Goal: Information Seeking & Learning: Understand process/instructions

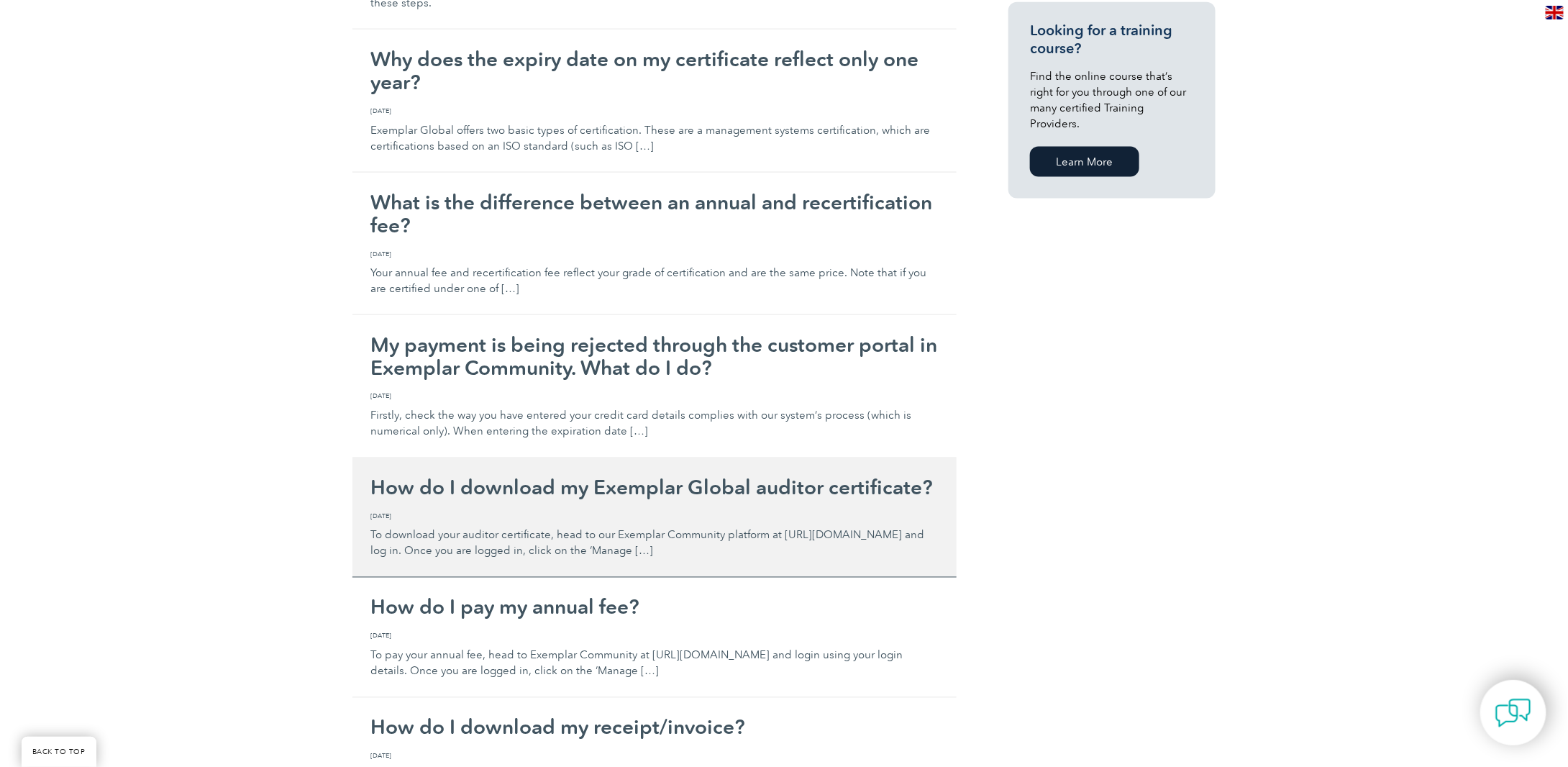
scroll to position [1079, 0]
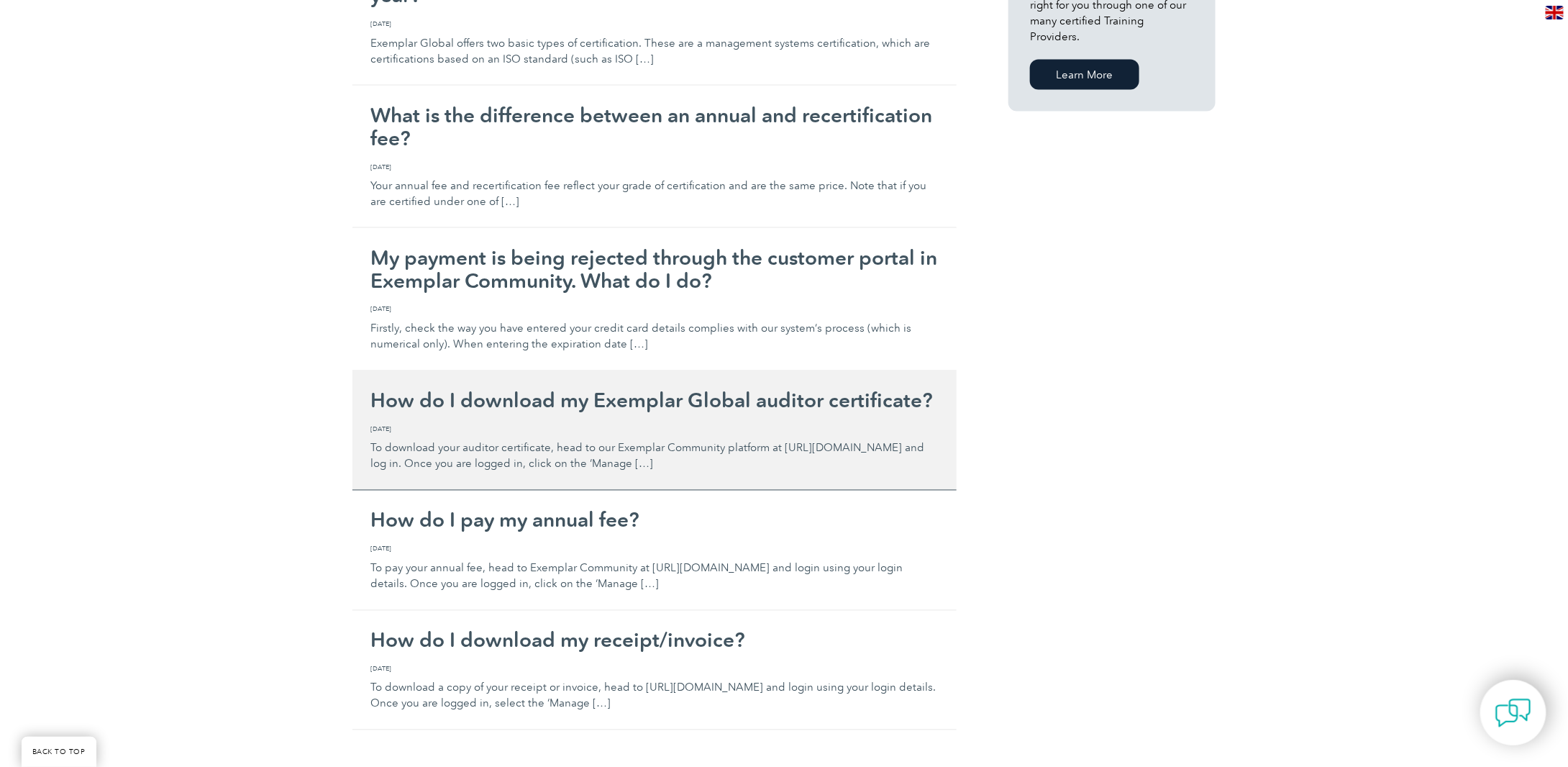
click at [849, 438] on p "To download your auditor certificate, head to our Exemplar Community platform a…" at bounding box center [655, 448] width 568 height 48
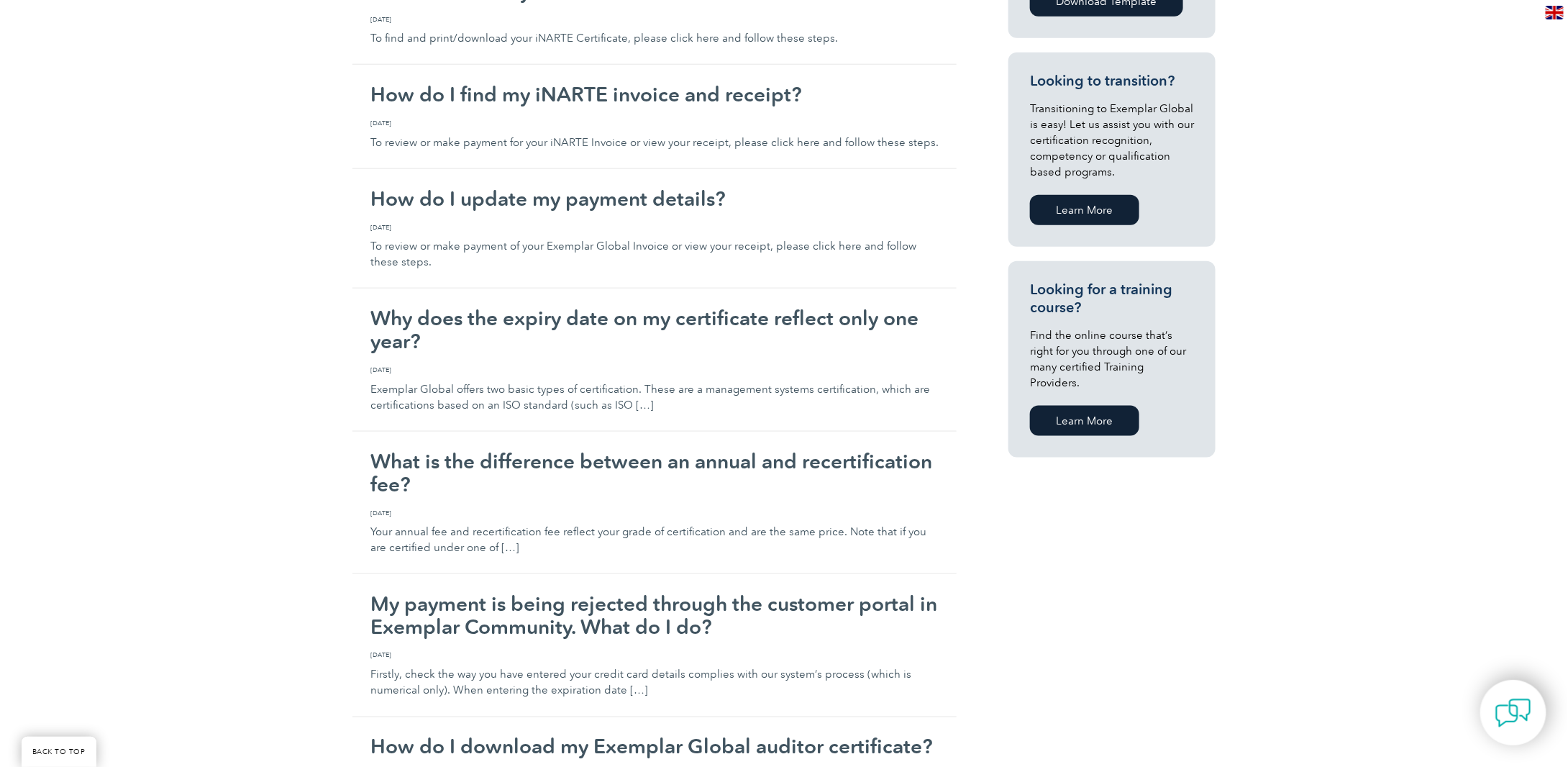
scroll to position [720, 0]
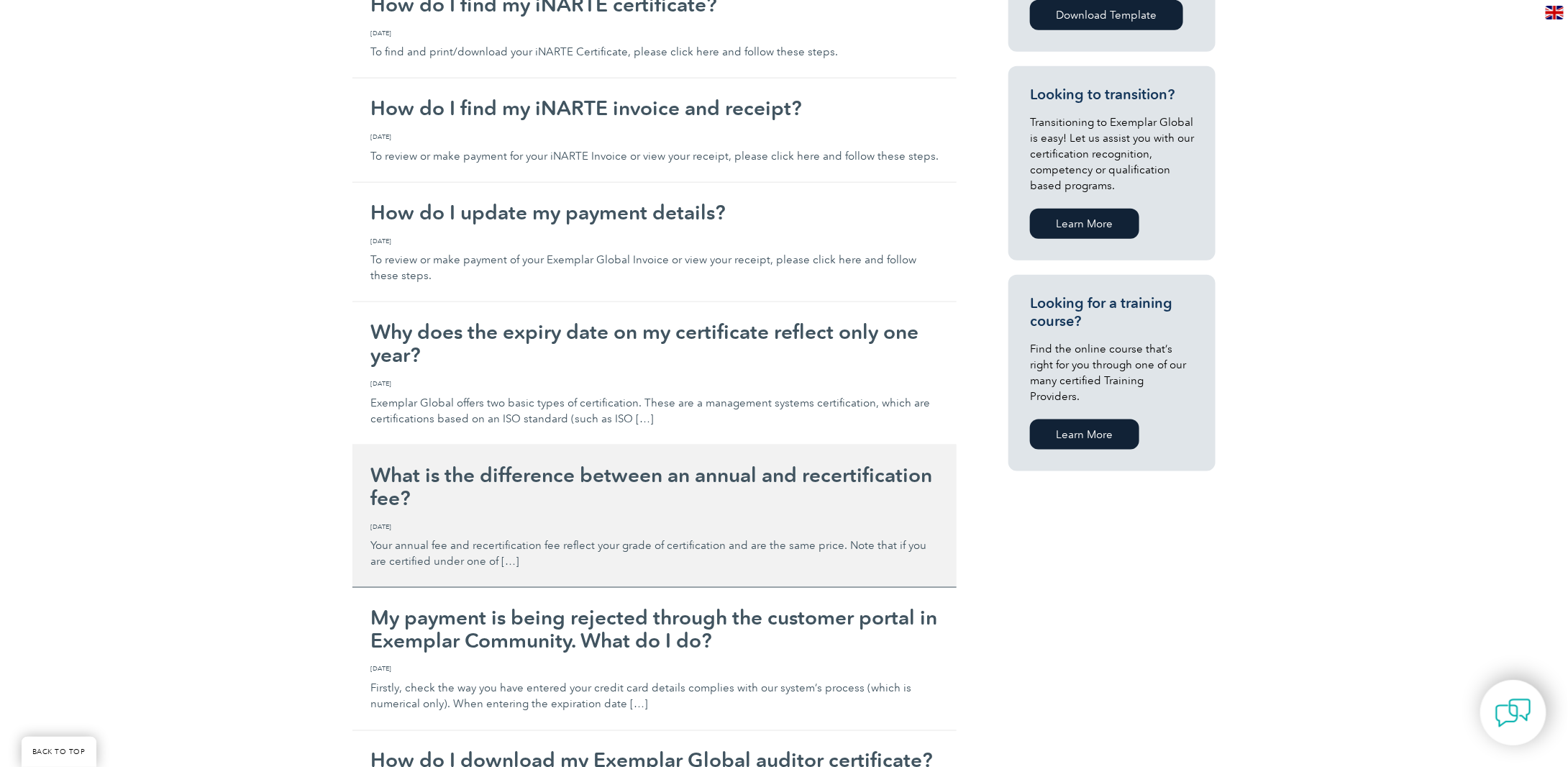
click at [416, 474] on h2 "What is the difference between an annual and recertification fee?" at bounding box center [655, 486] width 568 height 46
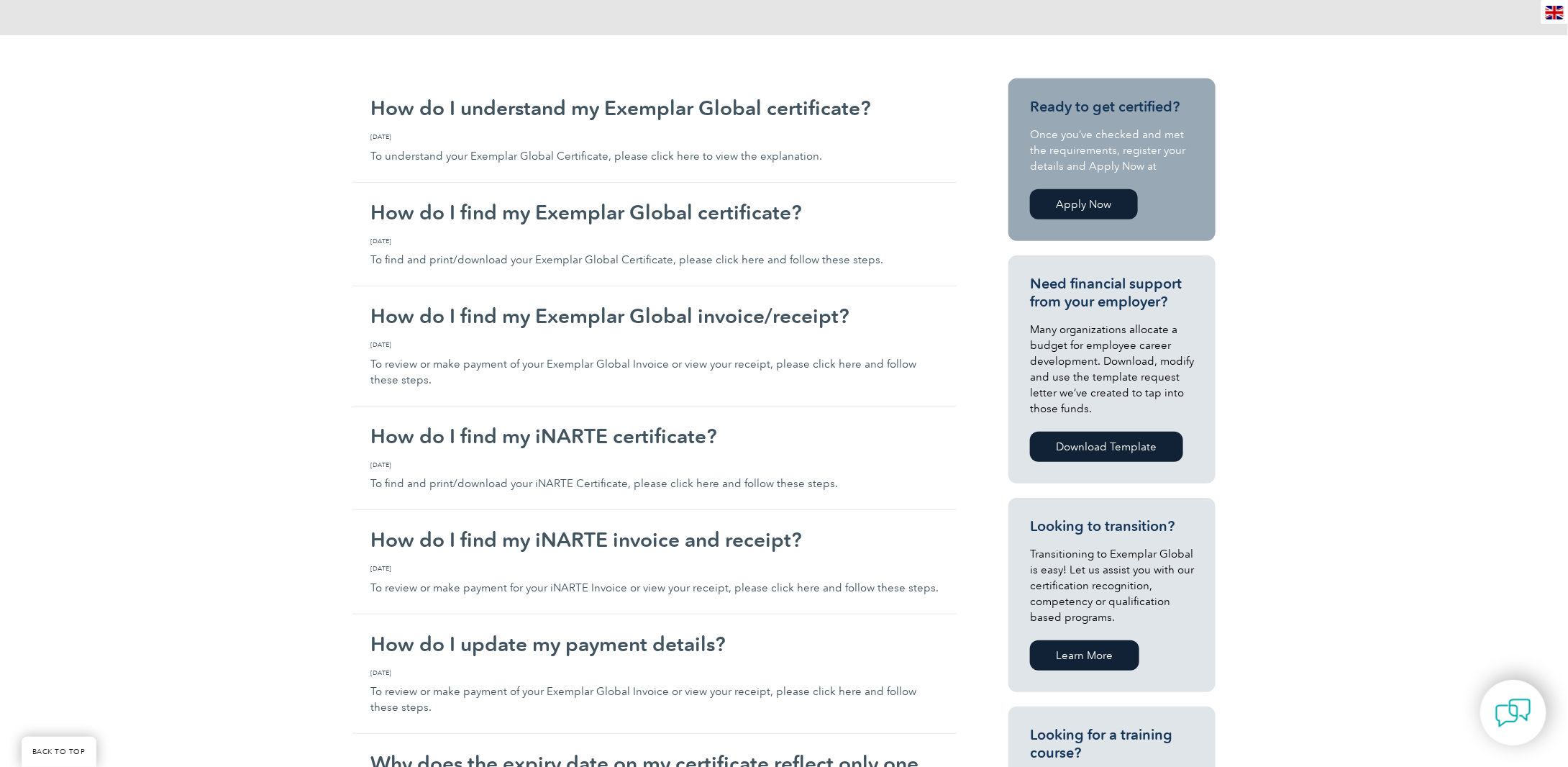
scroll to position [0, 0]
